Goal: Task Accomplishment & Management: Complete application form

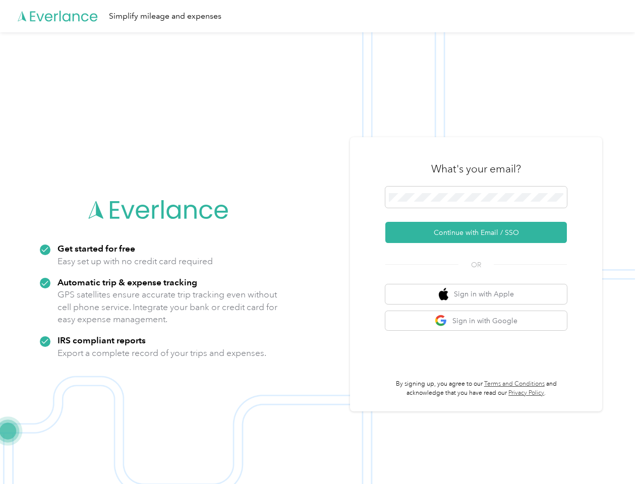
click at [320, 242] on img at bounding box center [317, 274] width 635 height 484
click at [320, 16] on div "Simplify mileage and expenses" at bounding box center [317, 16] width 635 height 32
click at [480, 232] on button "Continue with Email / SSO" at bounding box center [476, 232] width 182 height 21
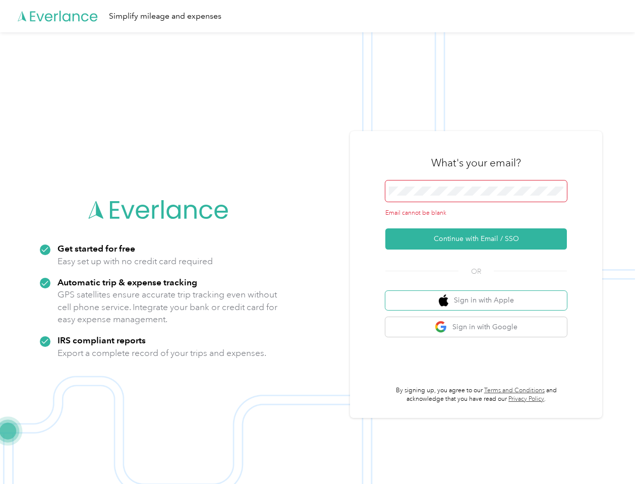
click at [480, 294] on button "Sign in with Apple" at bounding box center [476, 301] width 182 height 20
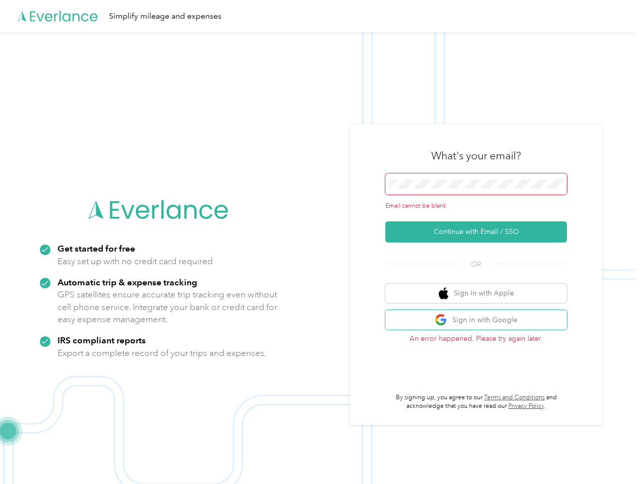
click at [480, 321] on button "Sign in with Google" at bounding box center [476, 320] width 182 height 20
